Goal: Task Accomplishment & Management: Manage account settings

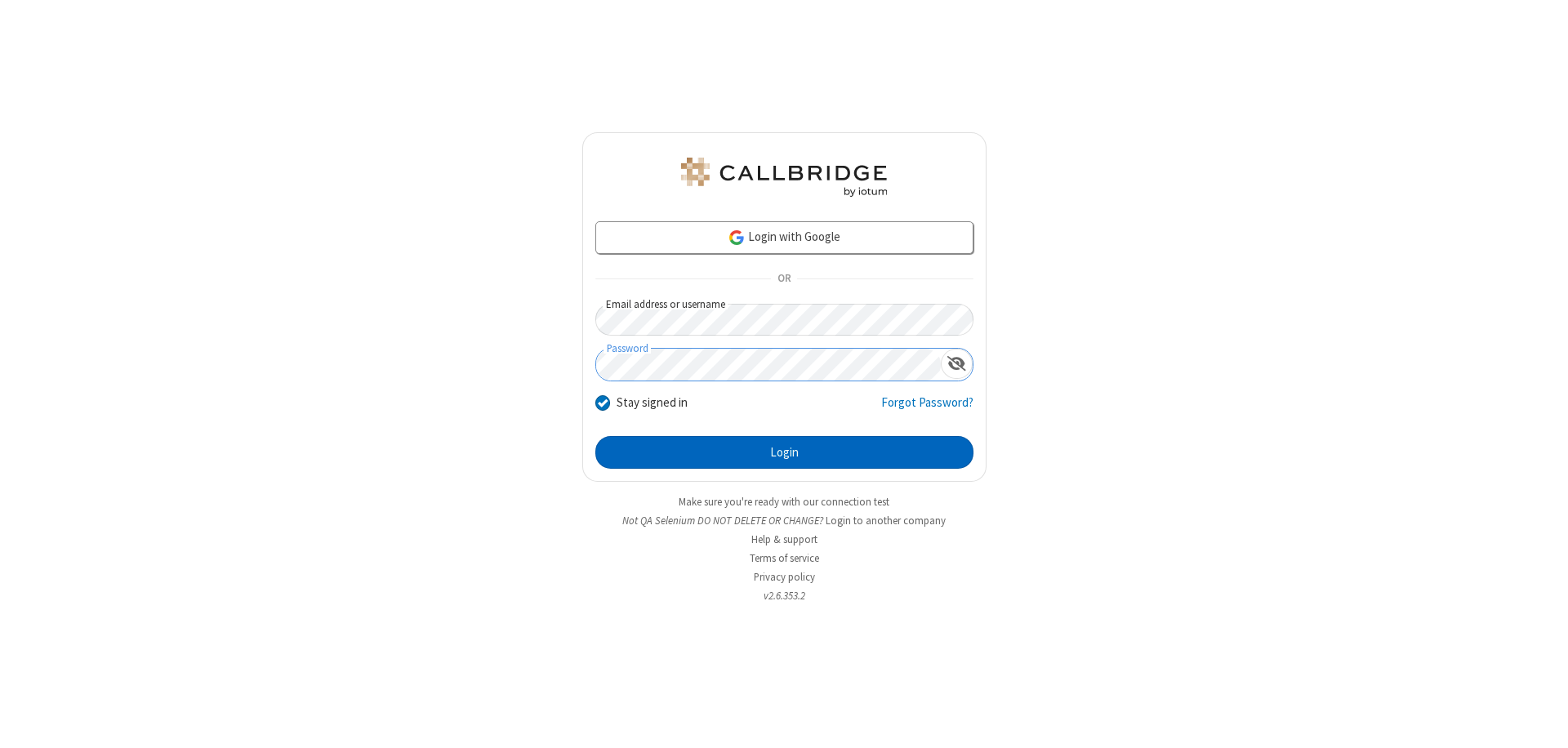
click at [784, 452] on button "Login" at bounding box center [784, 452] width 378 height 32
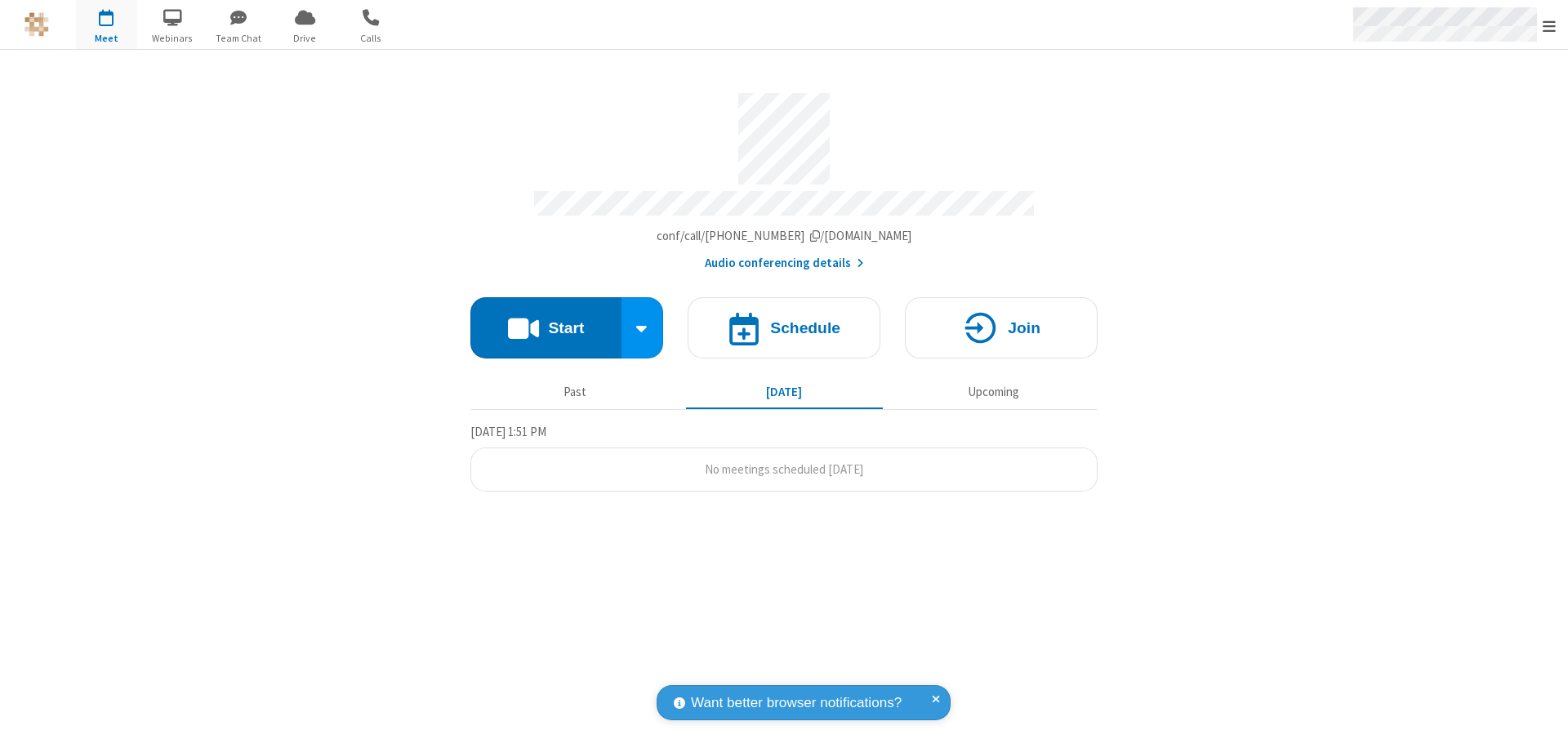
click at [1549, 25] on span "Open menu" at bounding box center [1549, 26] width 13 height 16
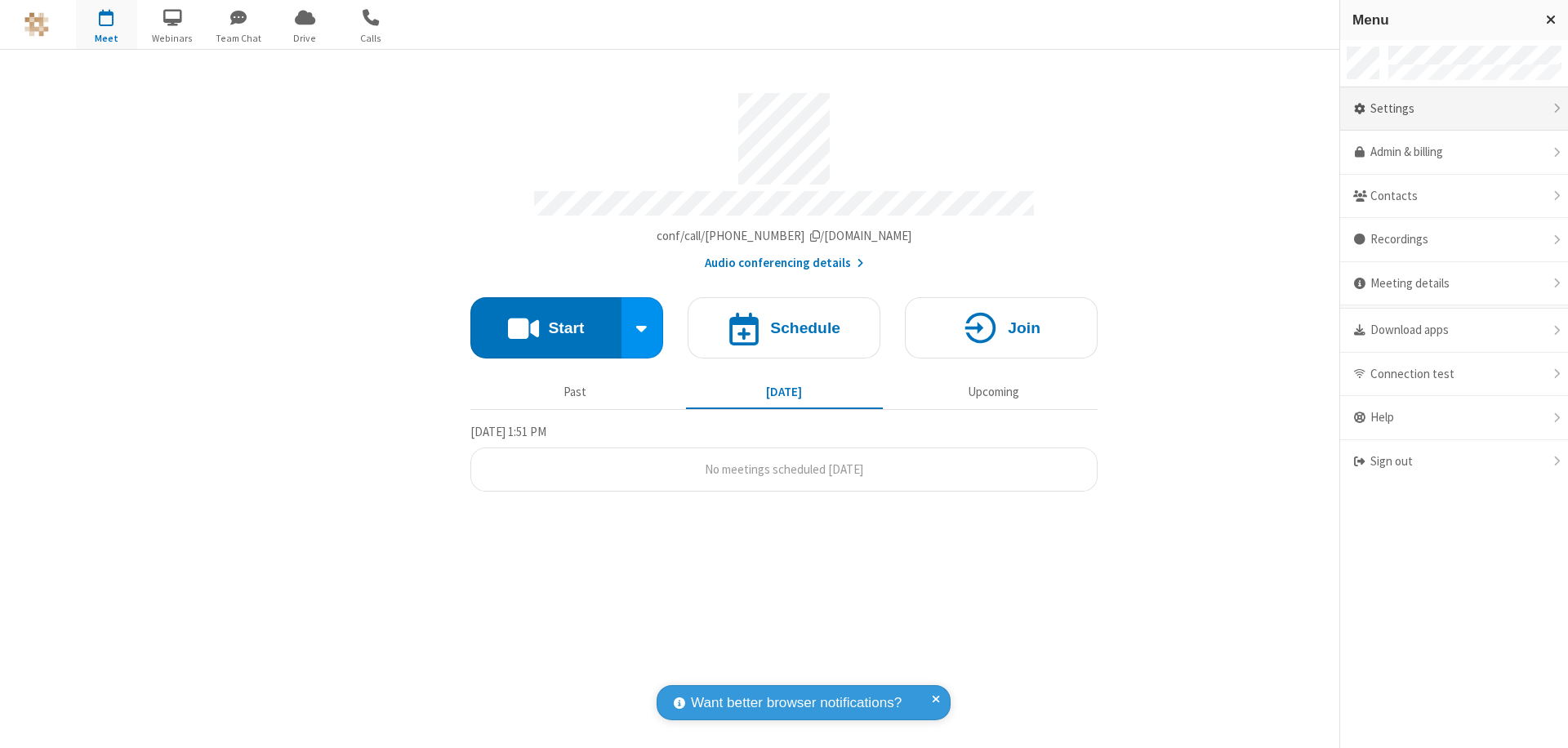
click at [1454, 109] on div "Settings" at bounding box center [1454, 109] width 228 height 44
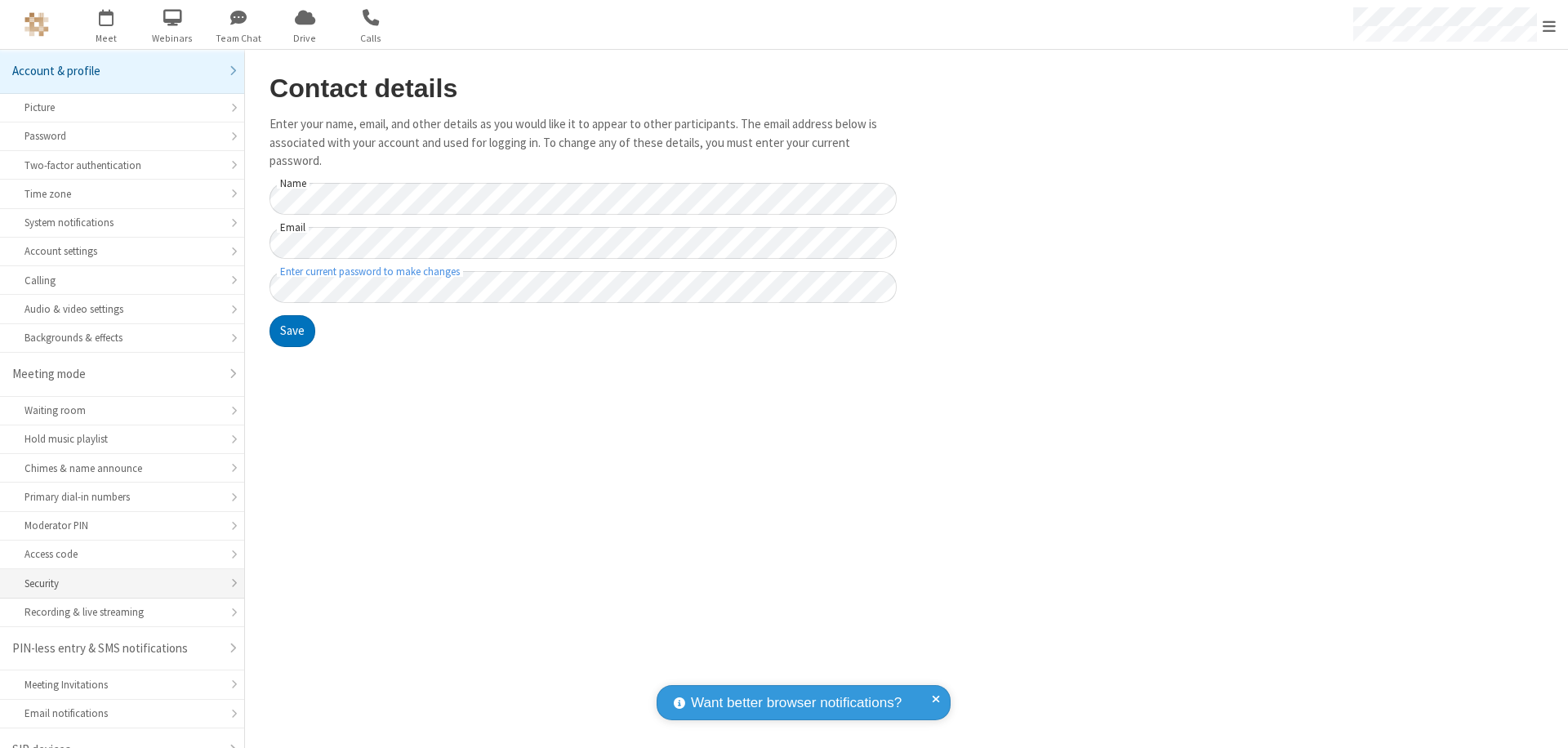
click at [116, 575] on div "Security" at bounding box center [121, 583] width 195 height 15
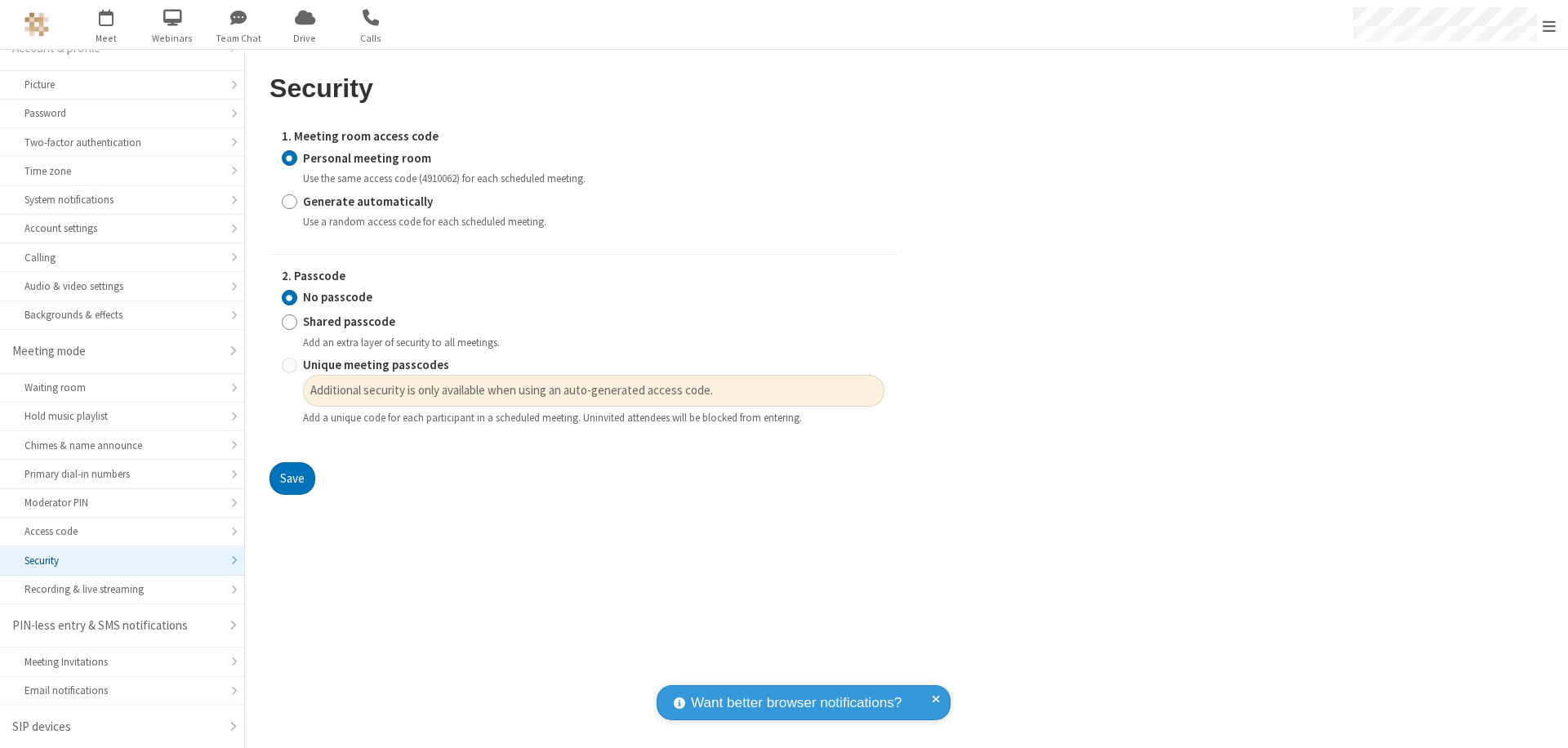
click at [289, 200] on input "Generate automatically" at bounding box center [289, 200] width 15 height 17
radio input "true"
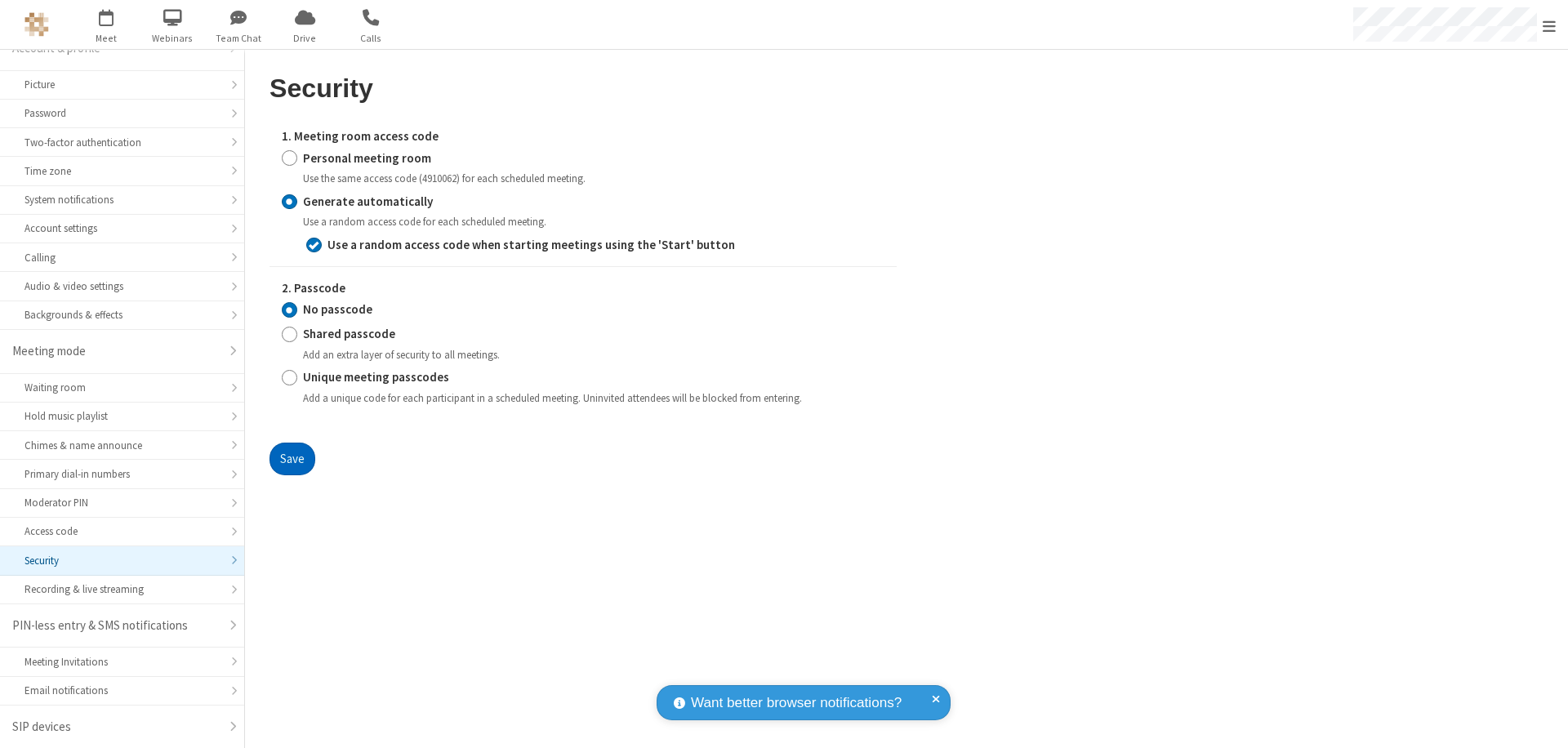
click at [291, 458] on button "Save" at bounding box center [292, 459] width 46 height 32
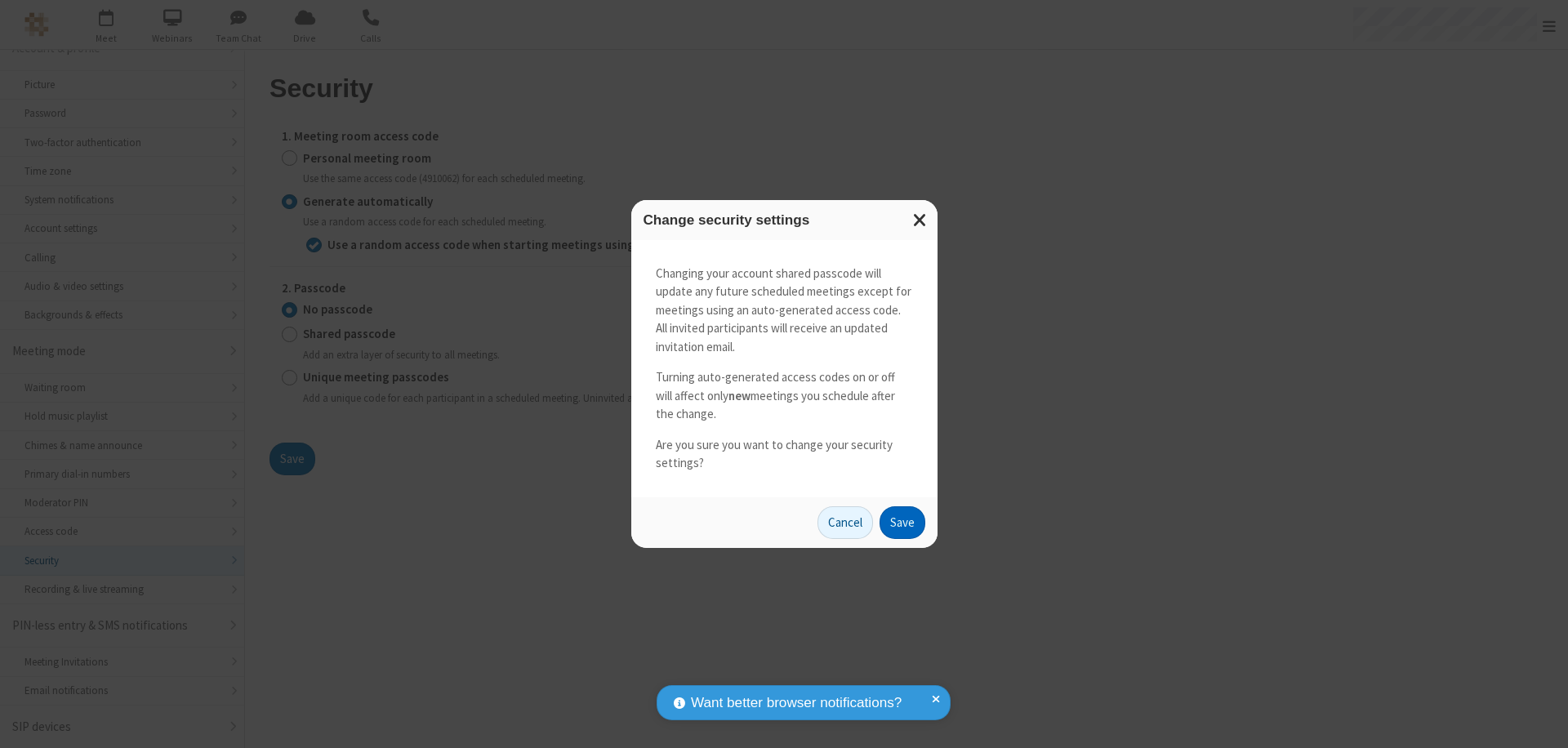
click at [901, 521] on button "Save" at bounding box center [902, 522] width 46 height 32
